Goal: Information Seeking & Learning: Learn about a topic

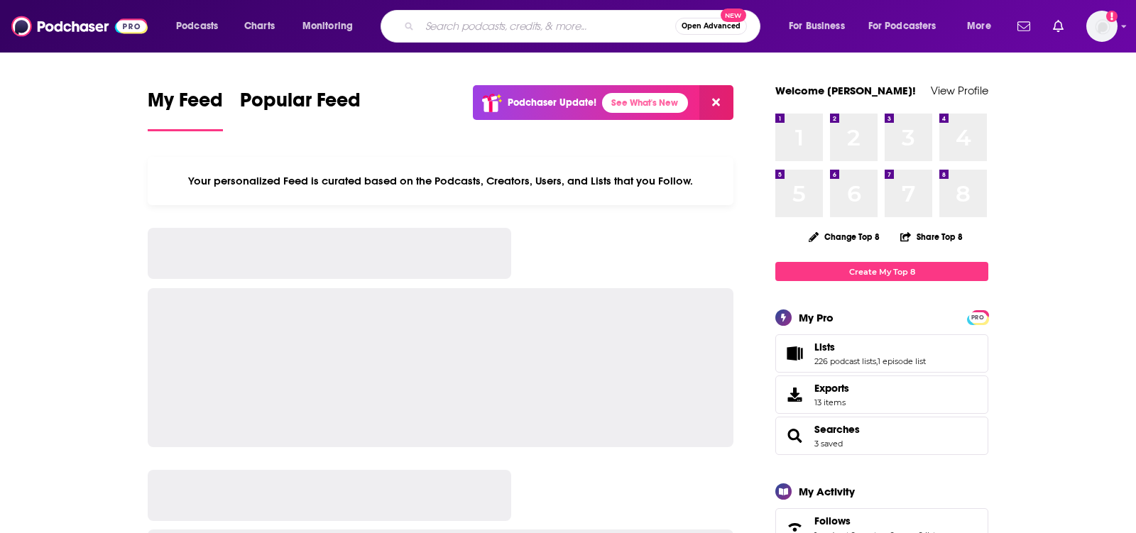
click at [563, 26] on input "Search podcasts, credits, & more..." at bounding box center [548, 26] width 256 height 23
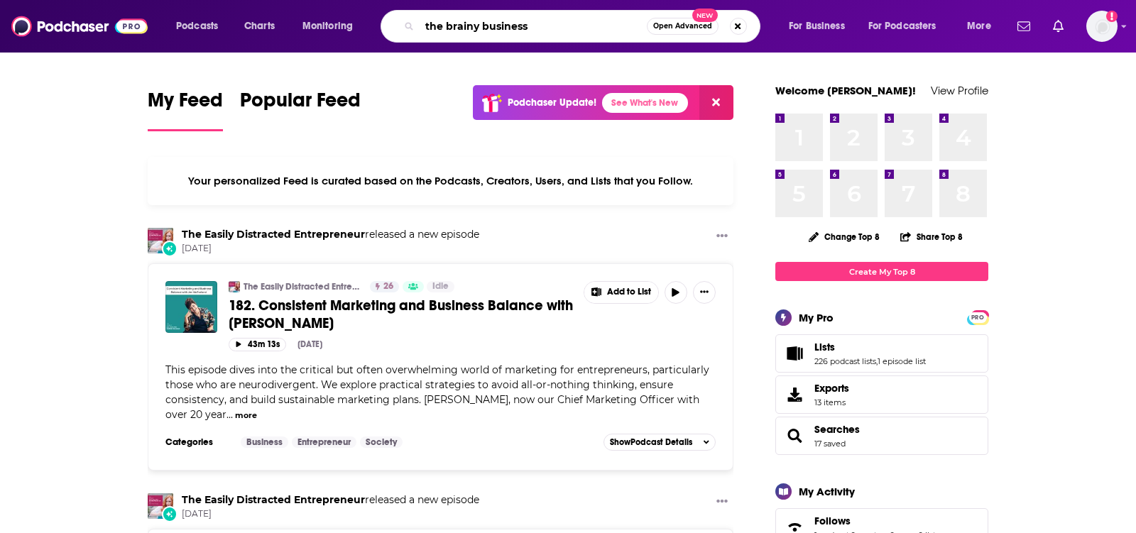
type input "the brainy business"
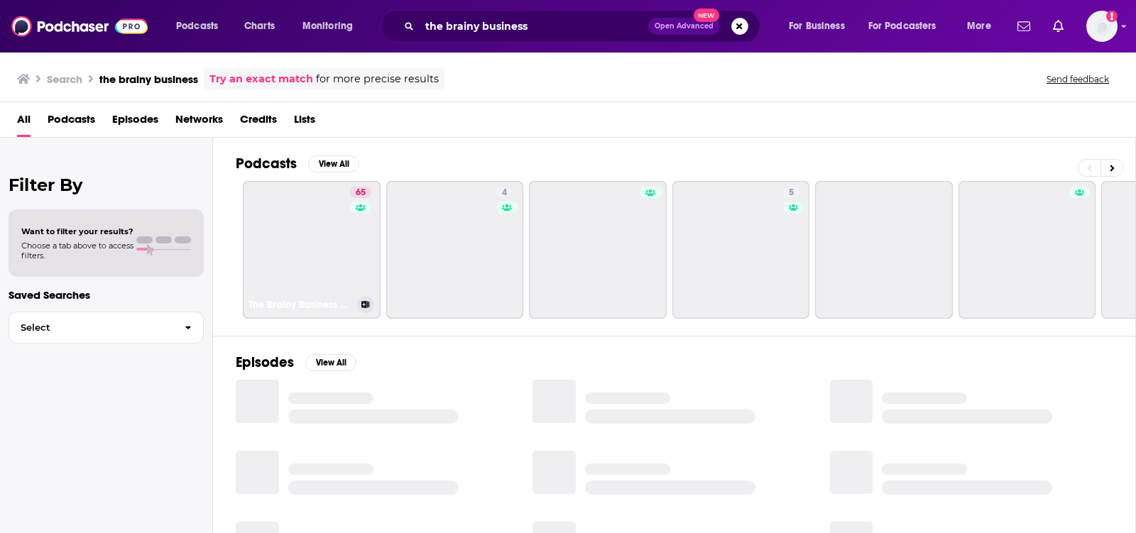
scroll to position [2, 0]
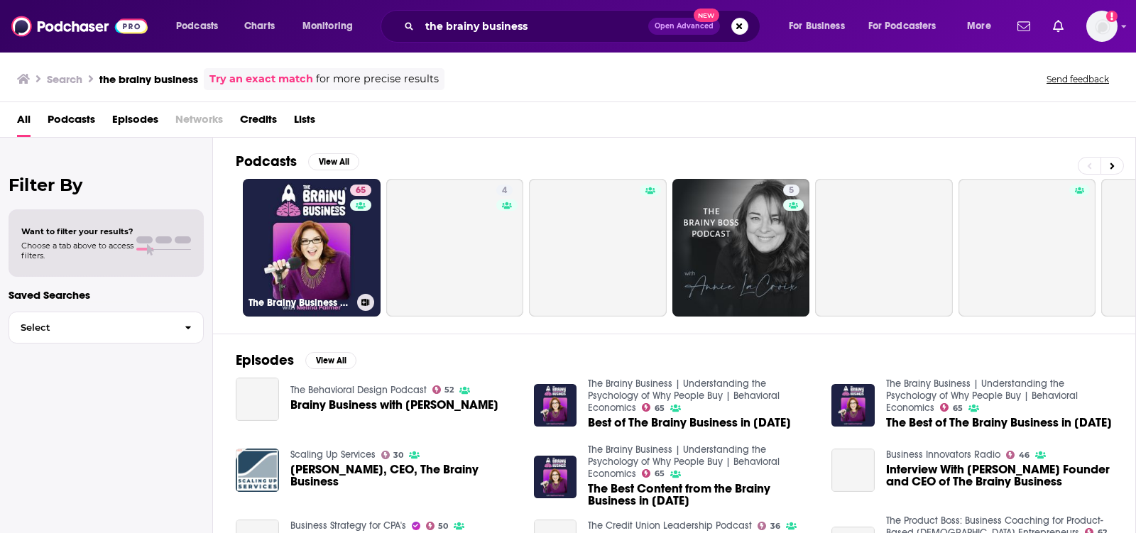
click at [304, 283] on link "65 The Brainy Business | Understanding the Psychology of Why People Buy | Behav…" at bounding box center [312, 248] width 138 height 138
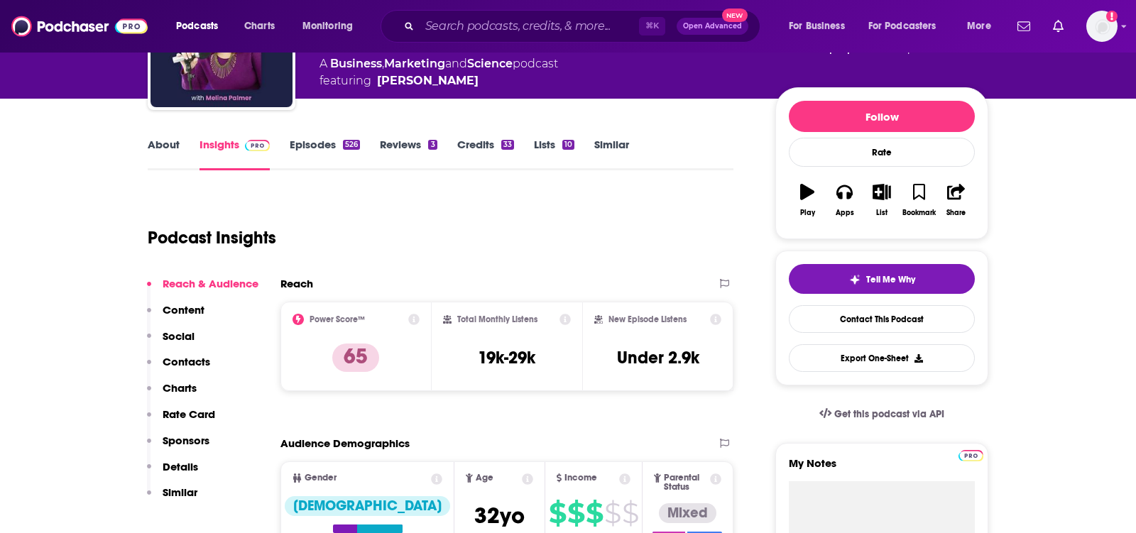
scroll to position [132, 0]
